Goal: Task Accomplishment & Management: Manage account settings

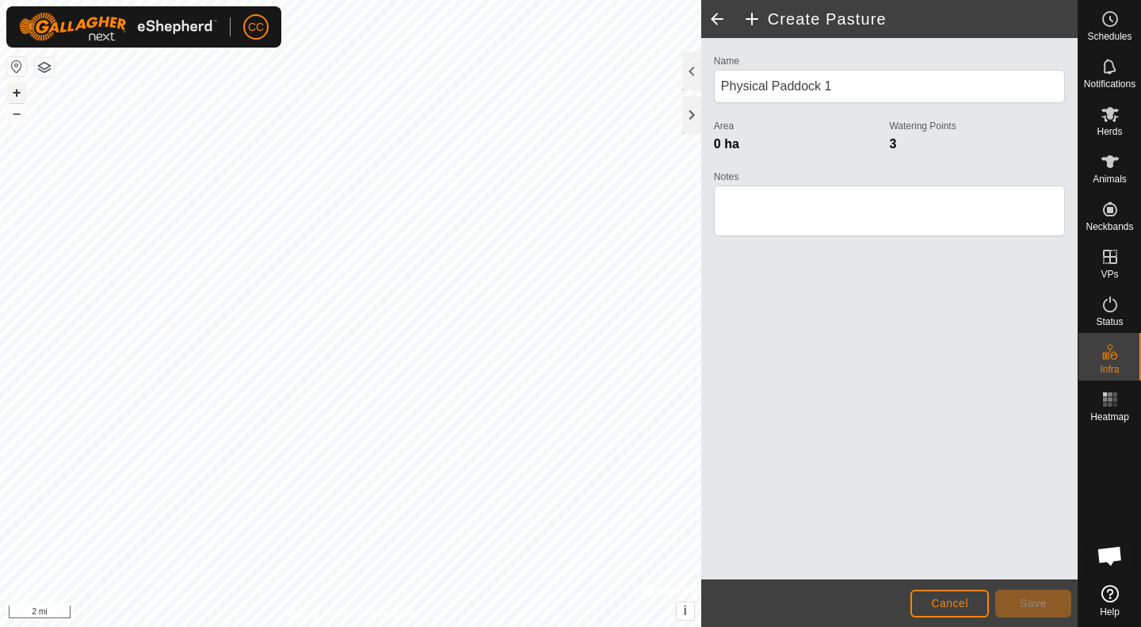
scroll to position [821, 0]
click at [15, 92] on button "+" at bounding box center [16, 92] width 19 height 19
click at [22, 93] on button "+" at bounding box center [16, 92] width 19 height 19
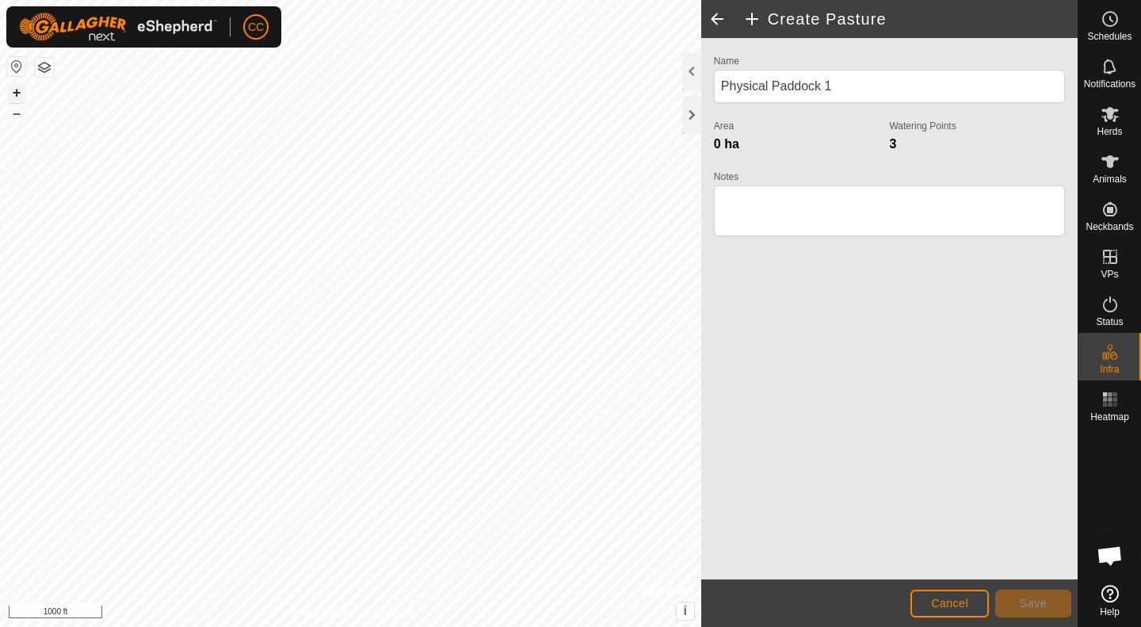
click at [22, 93] on button "+" at bounding box center [16, 92] width 19 height 19
click at [1115, 23] on circle at bounding box center [1110, 19] width 14 height 14
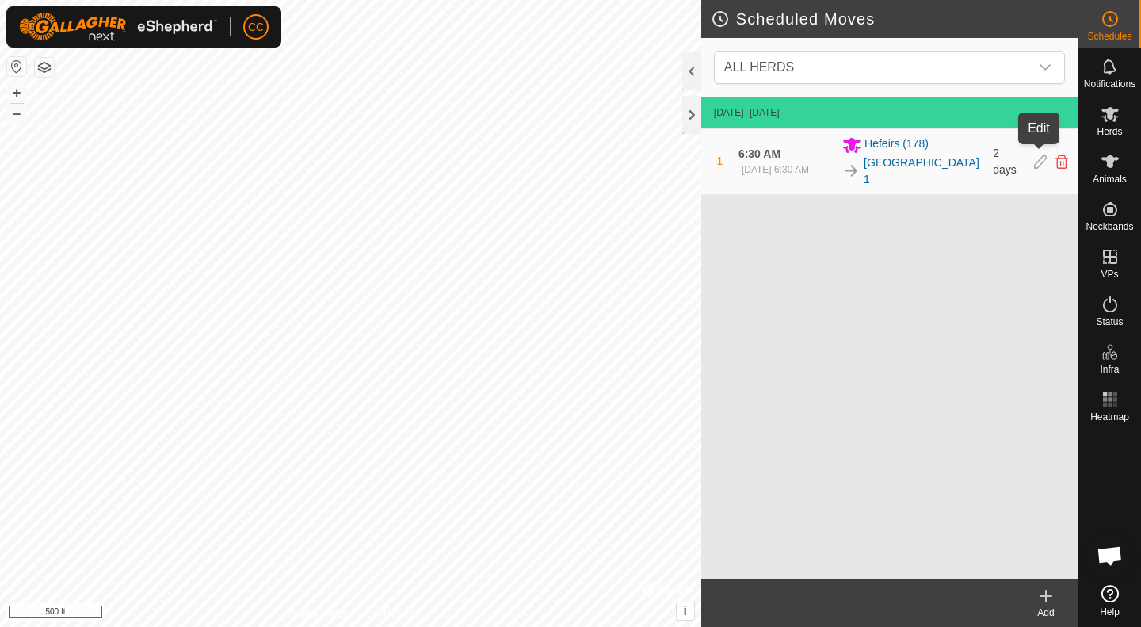
click at [1037, 155] on icon at bounding box center [1040, 162] width 13 height 14
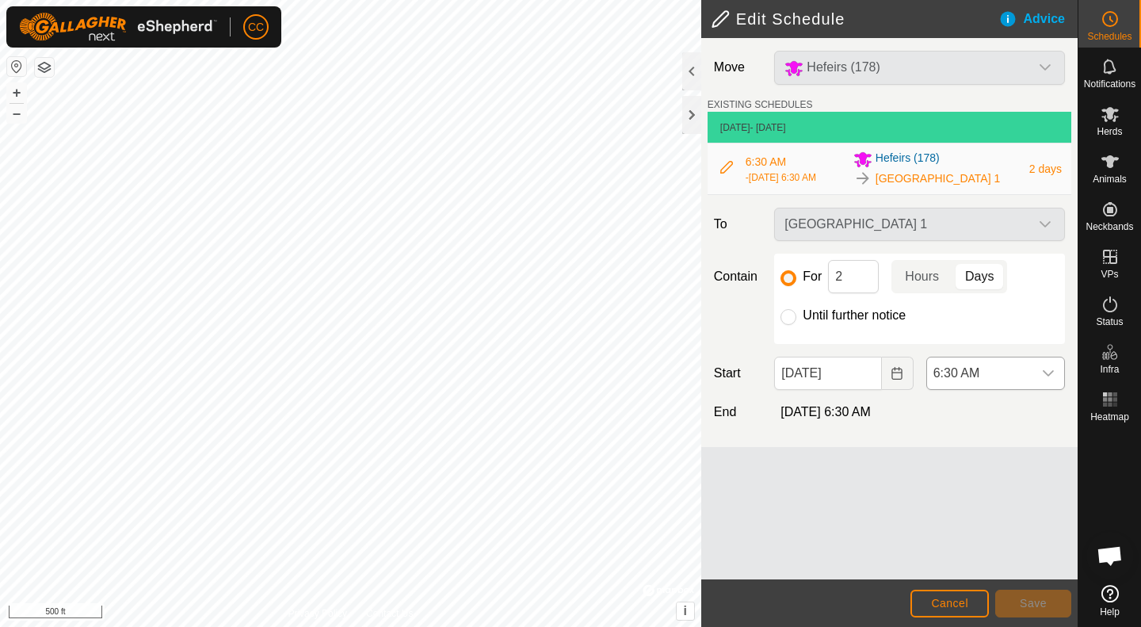
click at [952, 369] on span "6:30 AM" at bounding box center [979, 373] width 105 height 32
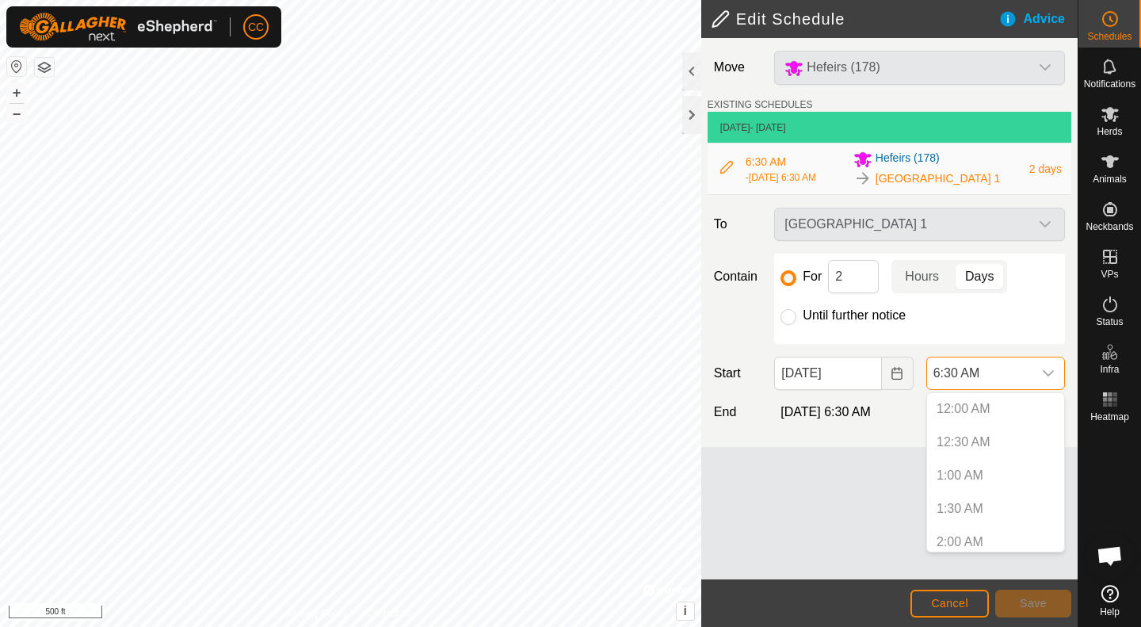
scroll to position [306, 0]
click at [968, 509] on li "6:00 AM" at bounding box center [995, 503] width 137 height 32
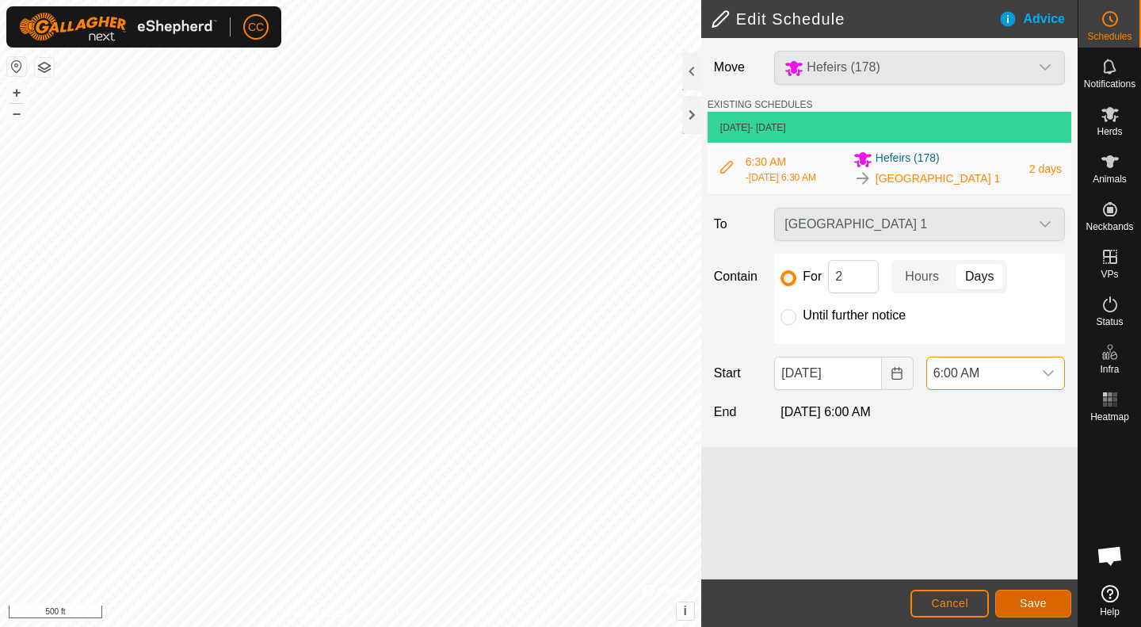
click at [1042, 604] on span "Save" at bounding box center [1033, 603] width 27 height 13
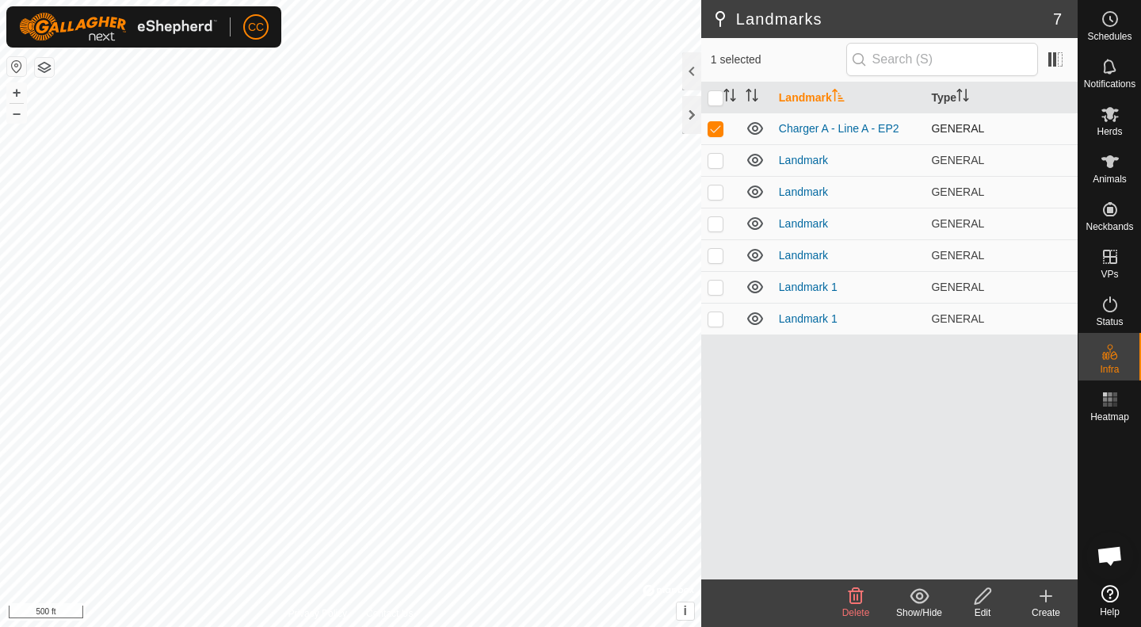
click at [717, 132] on p-checkbox at bounding box center [716, 128] width 16 height 13
checkbox input "false"
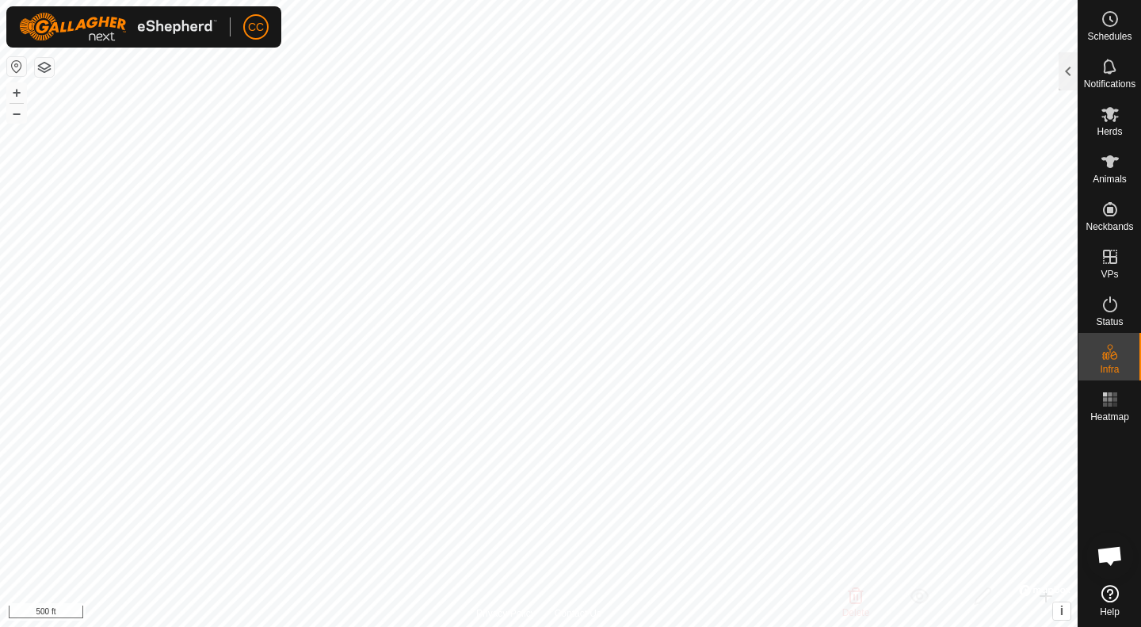
scroll to position [821, 0]
